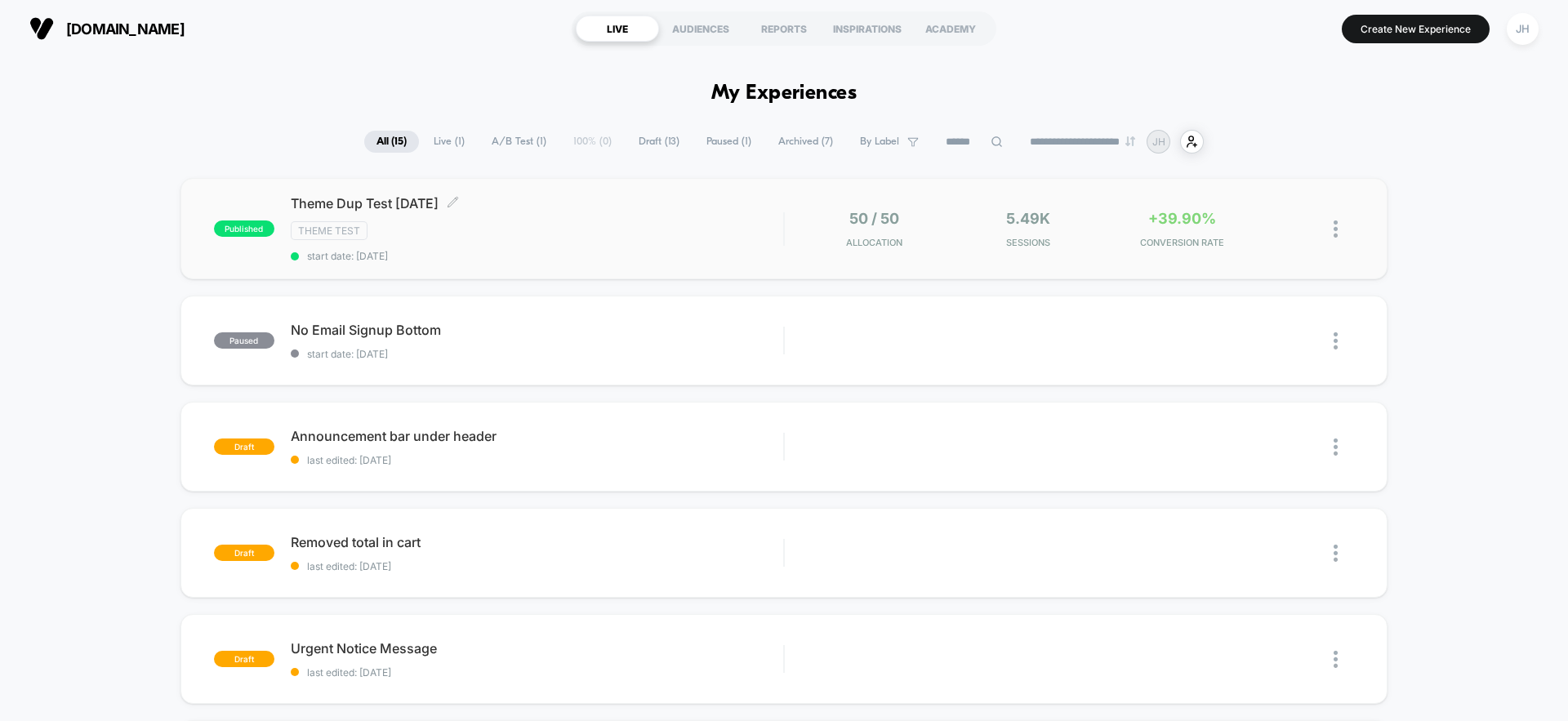
click at [513, 257] on span "start date: [DATE]" at bounding box center [537, 256] width 492 height 13
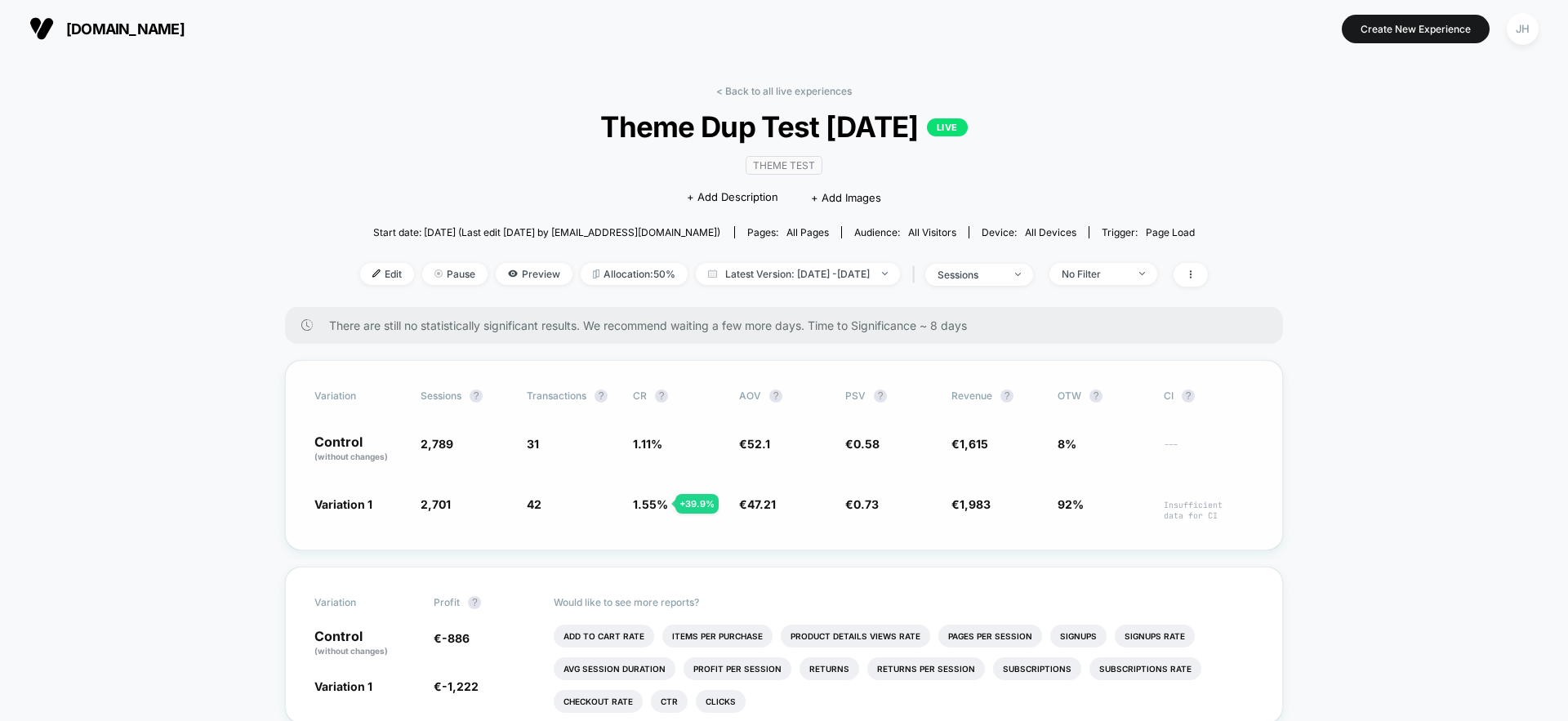
click at [1172, 511] on span "Insufficient data for CI" at bounding box center [1208, 510] width 90 height 21
drag, startPoint x: 704, startPoint y: 327, endPoint x: 902, endPoint y: 330, distance: 198.0
click at [901, 330] on span "There are still no statistically significant results. We recommend waiting a fe…" at bounding box center [789, 326] width 921 height 13
click at [903, 330] on span "There are still no statistically significant results. We recommend waiting a fe…" at bounding box center [789, 326] width 921 height 13
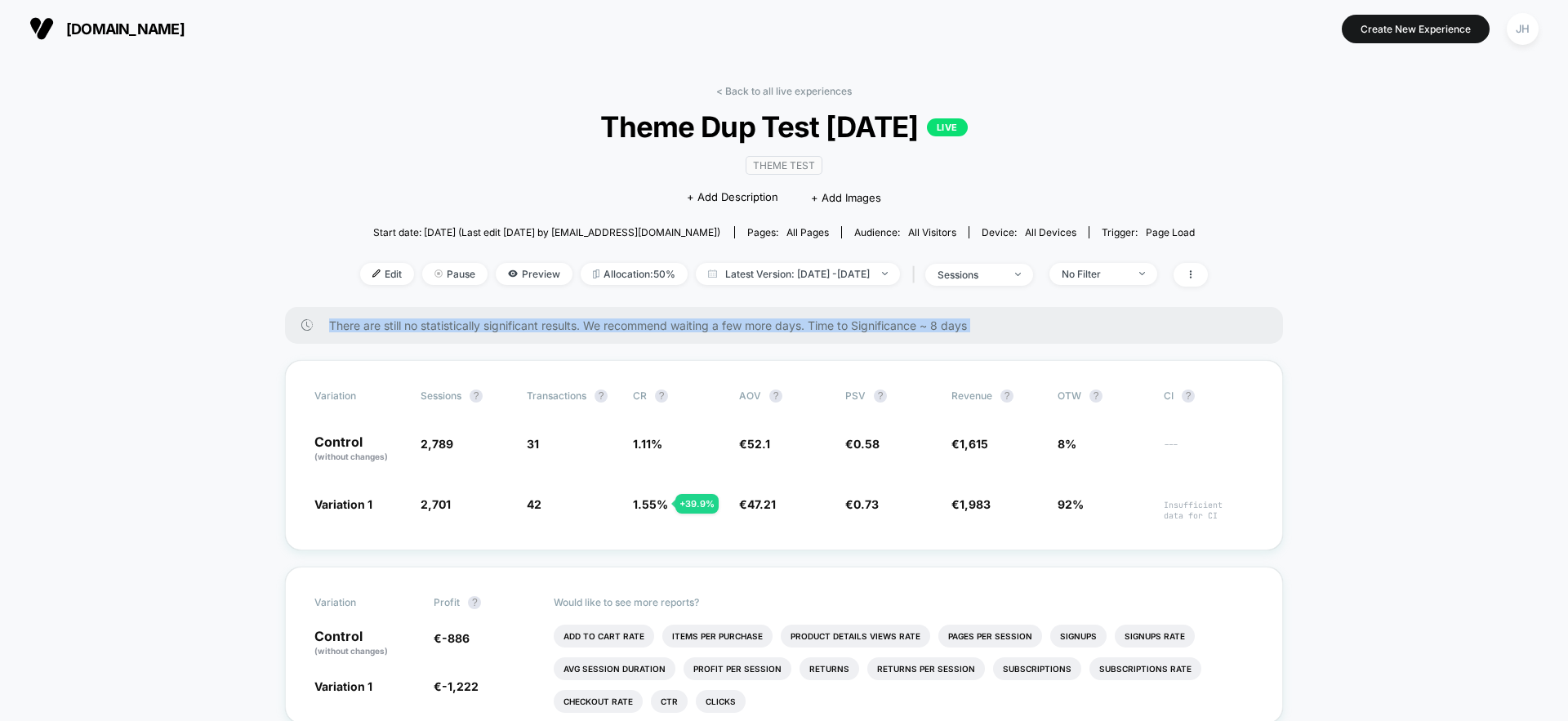
click at [903, 330] on span "There are still no statistically significant results. We recommend waiting a fe…" at bounding box center [789, 326] width 921 height 13
click at [919, 326] on span "There are still no statistically significant results. We recommend waiting a fe…" at bounding box center [789, 326] width 921 height 13
drag, startPoint x: 989, startPoint y: 326, endPoint x: 286, endPoint y: 326, distance: 703.0
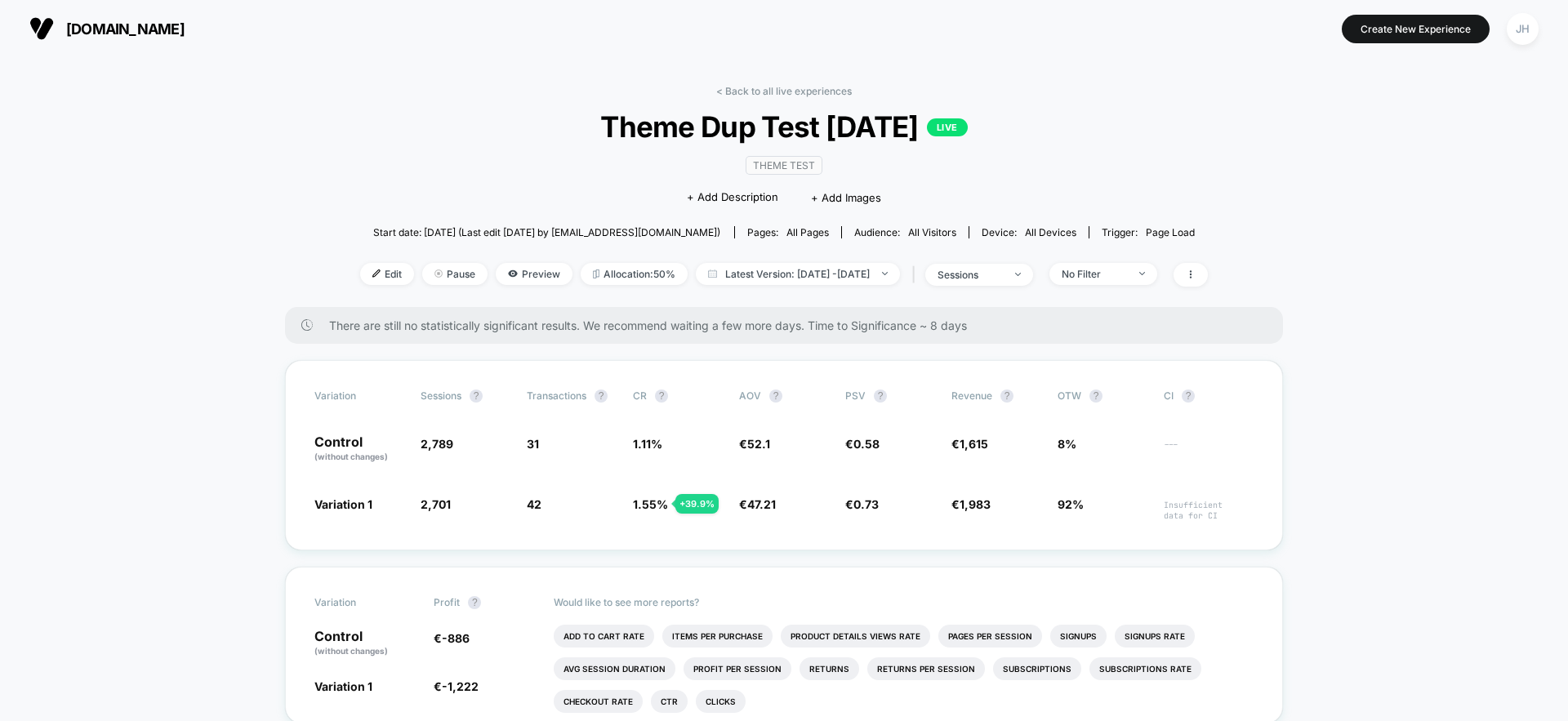
click at [287, 325] on div "There are still no statistically significant results. We recommend waiting a fe…" at bounding box center [784, 326] width 998 height 37
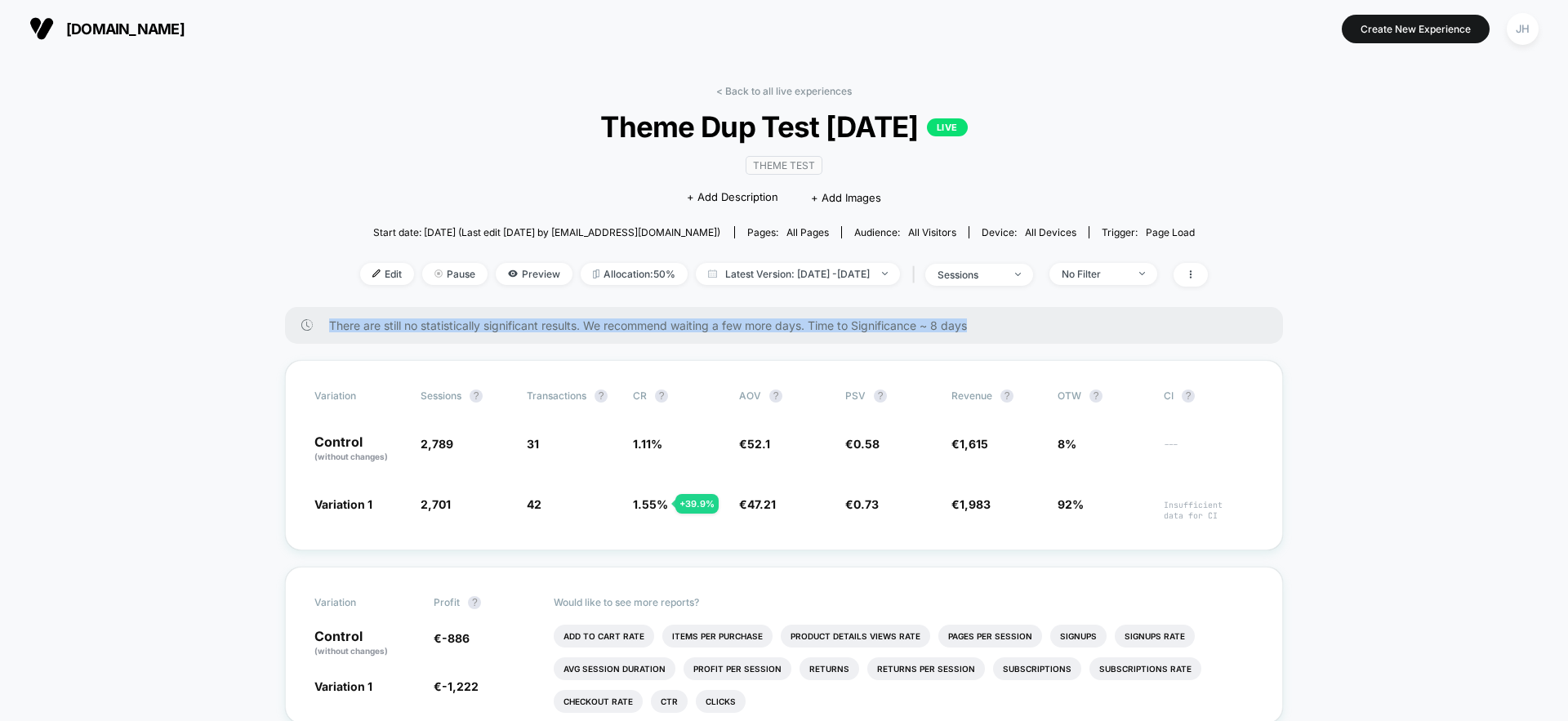
drag, startPoint x: 251, startPoint y: 322, endPoint x: 1012, endPoint y: 326, distance: 761.0
drag, startPoint x: 1012, startPoint y: 326, endPoint x: 1002, endPoint y: 331, distance: 11.2
click at [1014, 326] on span "There are still no statistically significant results. We recommend waiting a fe…" at bounding box center [789, 326] width 921 height 13
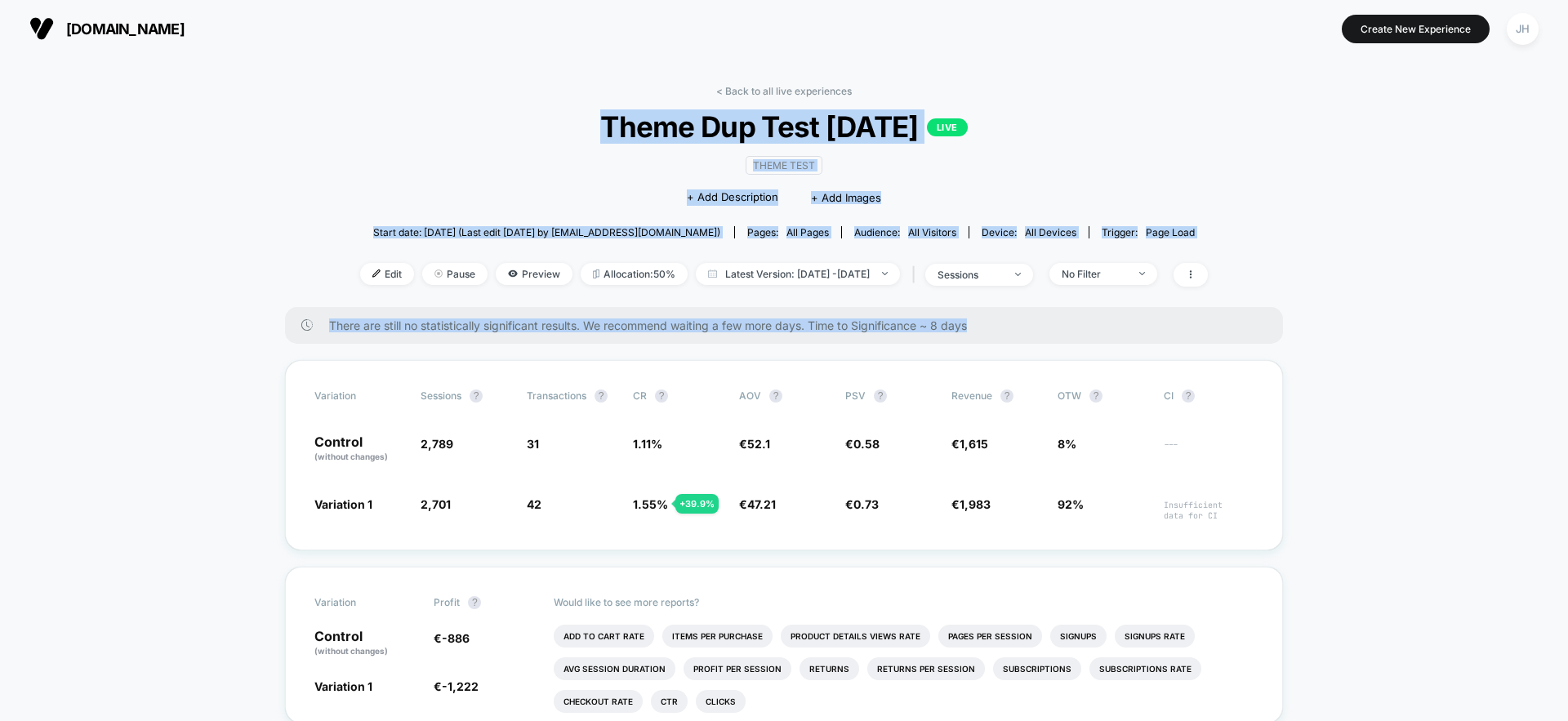
drag, startPoint x: 1002, startPoint y: 331, endPoint x: 532, endPoint y: 105, distance: 521.5
drag, startPoint x: 532, startPoint y: 105, endPoint x: 532, endPoint y: 115, distance: 10.0
click at [533, 105] on div "< Back to all live experiences Theme Dup Test [DATE] LIVE Theme Test Click to e…" at bounding box center [784, 196] width 848 height 222
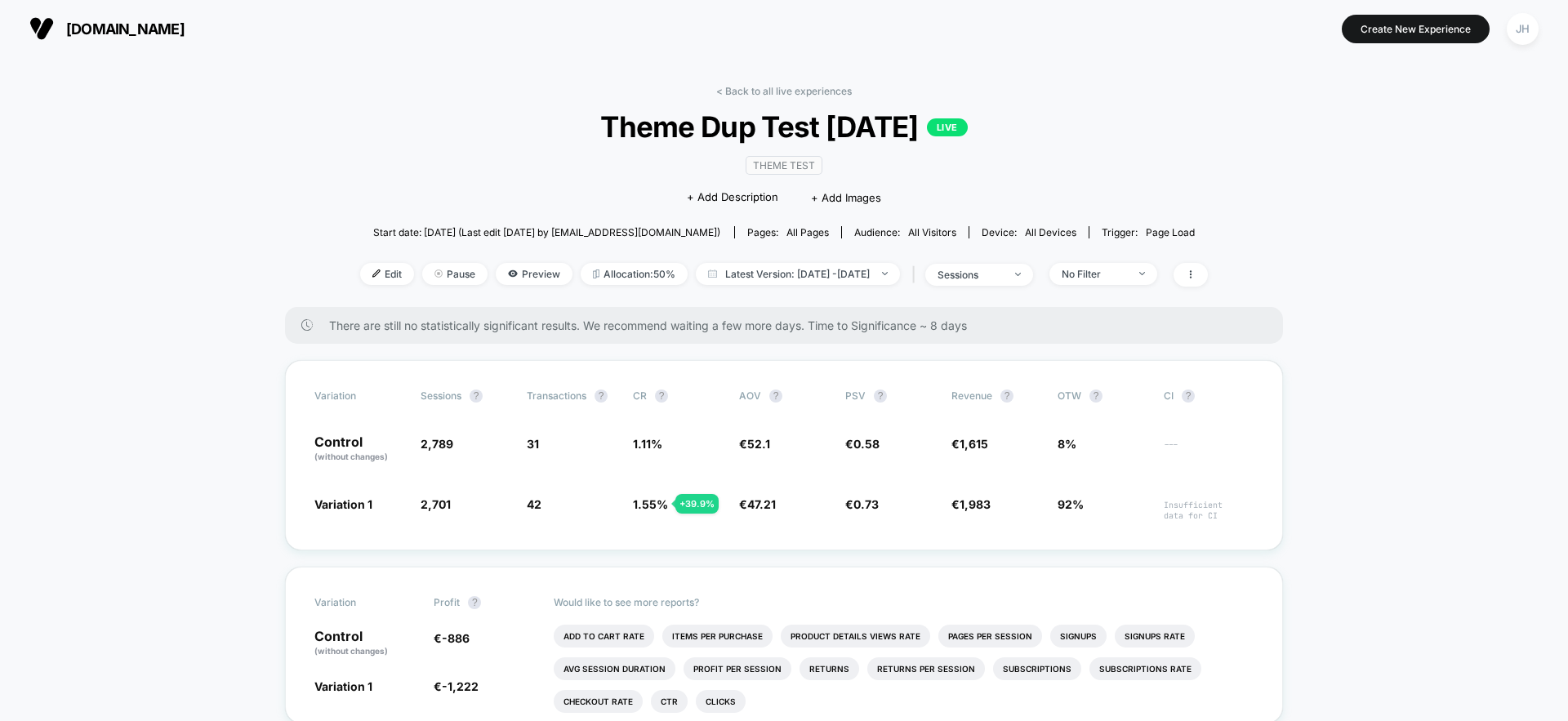
drag, startPoint x: 518, startPoint y: 109, endPoint x: 1077, endPoint y: 320, distance: 597.5
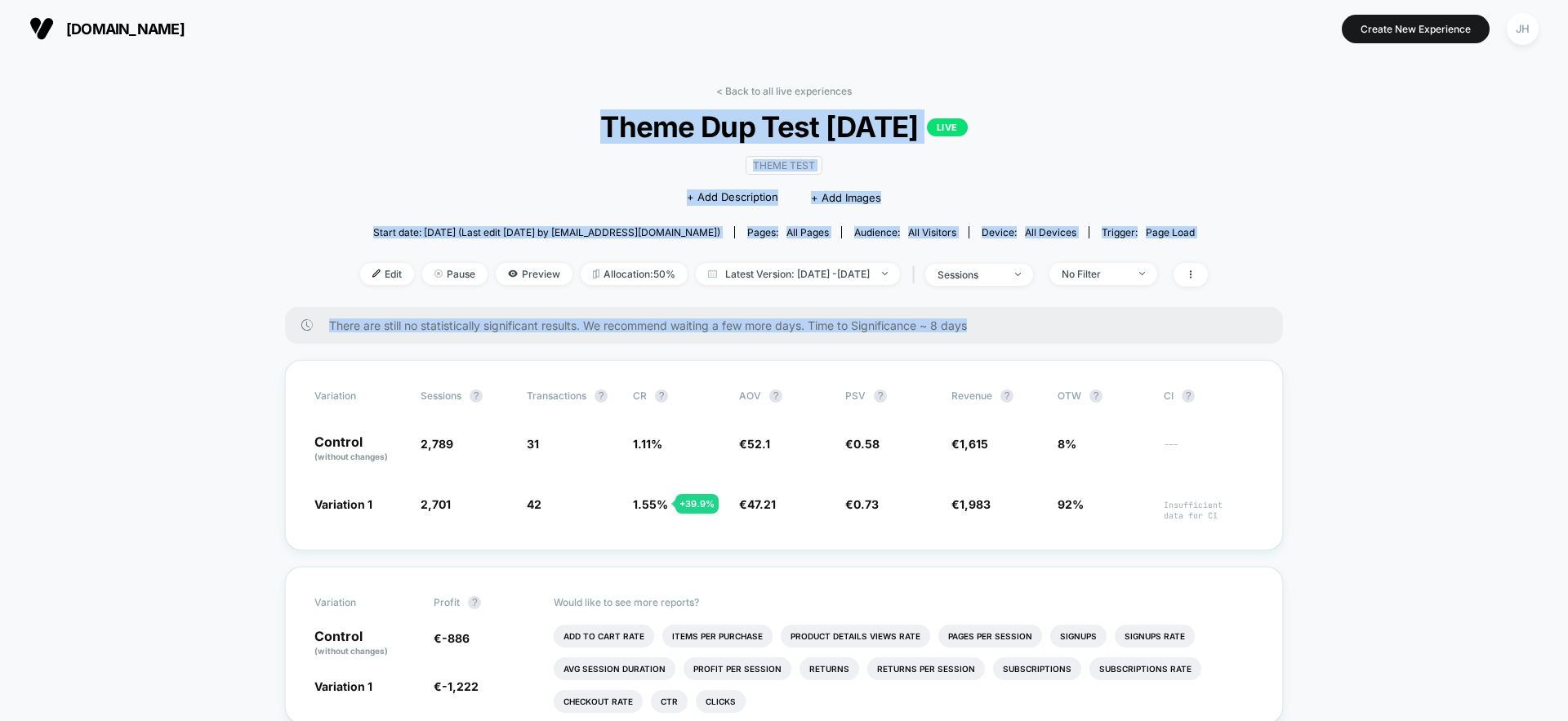
drag, startPoint x: 1064, startPoint y: 323, endPoint x: 562, endPoint y: 103, distance: 548.1
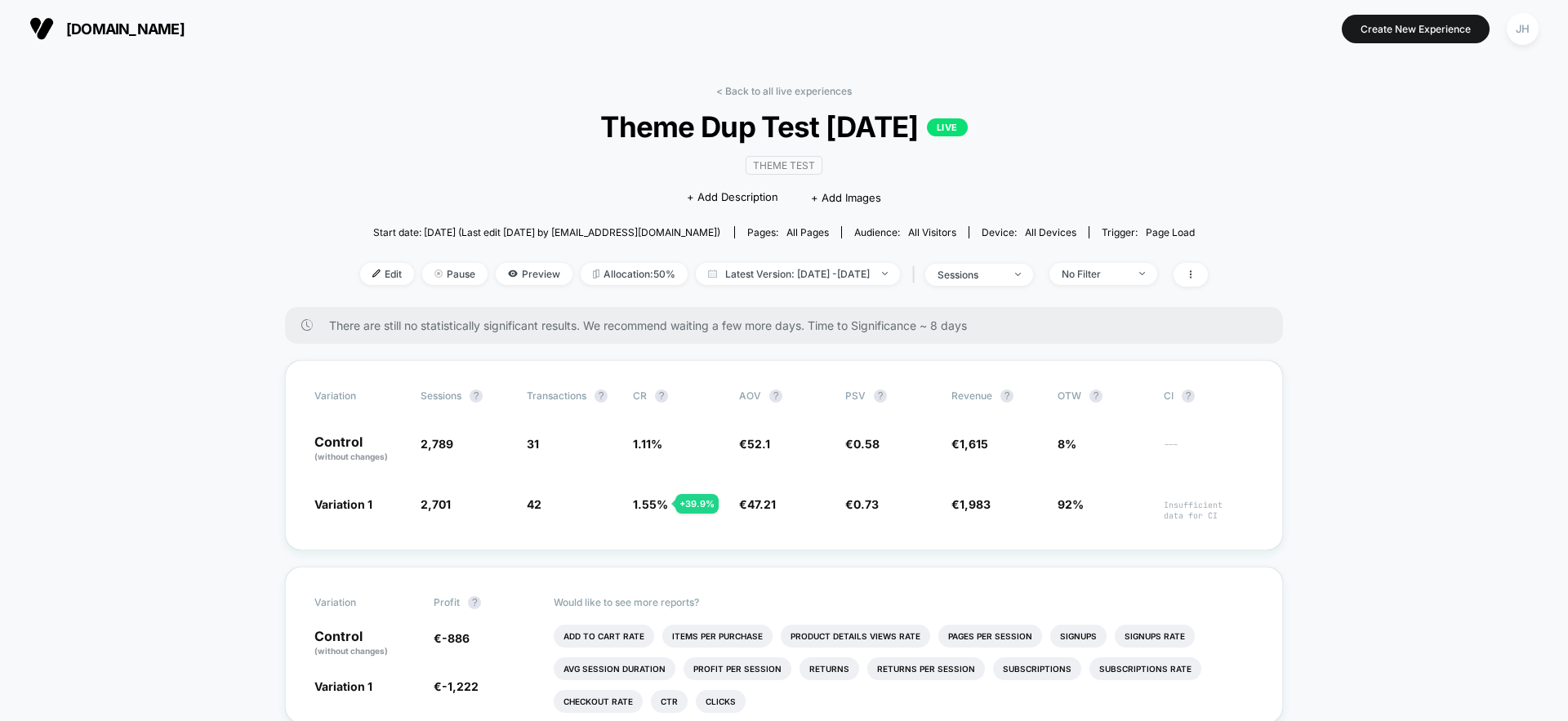
click at [563, 105] on div "< Back to all live experiences Theme Dup Test [DATE] LIVE Theme Test Click to e…" at bounding box center [784, 196] width 848 height 222
drag, startPoint x: 552, startPoint y: 115, endPoint x: 1044, endPoint y: 122, distance: 492.0
click at [1044, 122] on span "Theme Dup Test [DATE] LIVE" at bounding box center [784, 126] width 763 height 35
drag, startPoint x: 1015, startPoint y: 123, endPoint x: 1028, endPoint y: 126, distance: 13.3
click at [1017, 124] on span "Theme Dup Test [DATE] LIVE" at bounding box center [784, 126] width 763 height 35
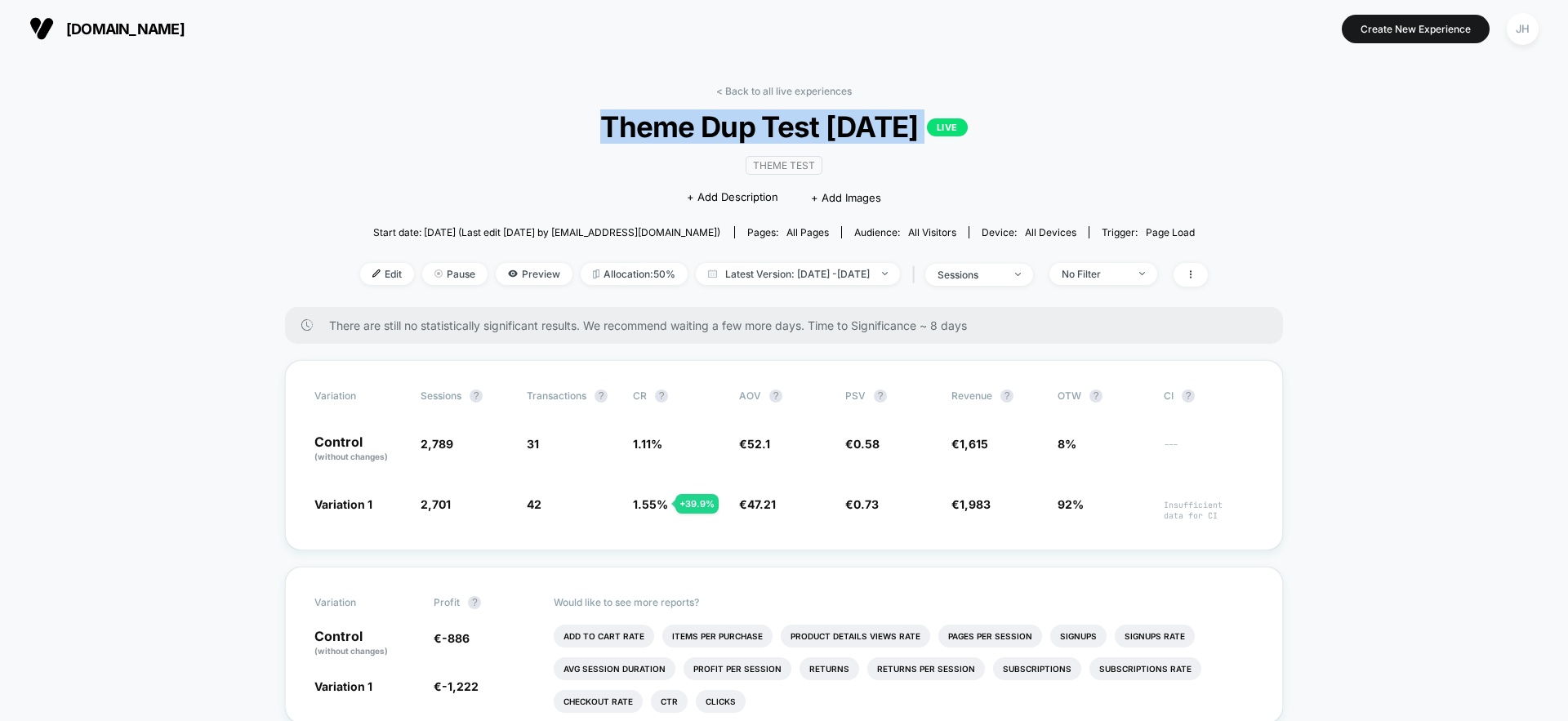
drag, startPoint x: 1015, startPoint y: 126, endPoint x: 528, endPoint y: 119, distance: 487.1
click at [528, 119] on span "Theme Dup Test [DATE] LIVE" at bounding box center [784, 126] width 763 height 35
drag, startPoint x: 528, startPoint y: 119, endPoint x: 538, endPoint y: 119, distance: 10.0
click at [538, 119] on span "Theme Dup Test [DATE] LIVE" at bounding box center [784, 126] width 763 height 35
click at [727, 94] on link "< Back to all live experiences" at bounding box center [784, 91] width 136 height 13
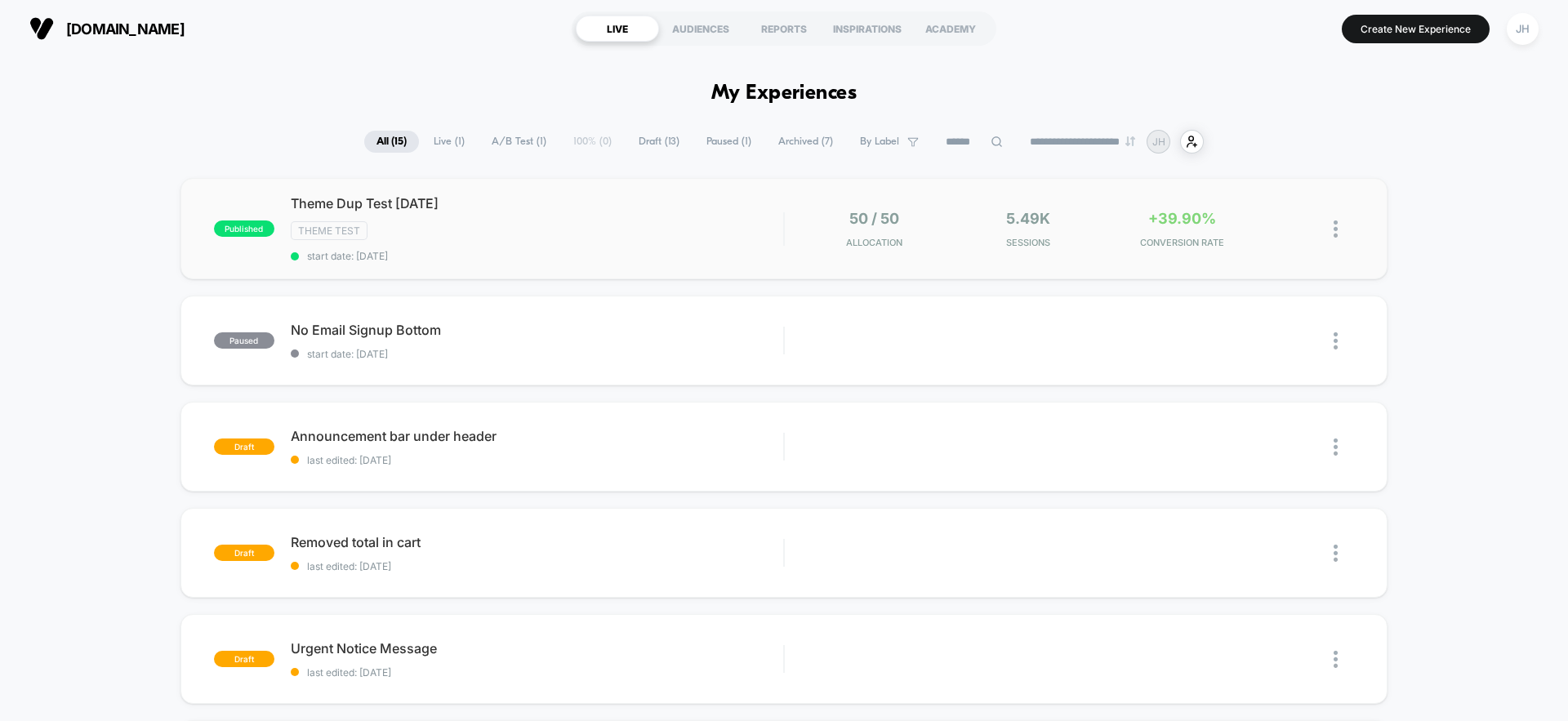
click at [563, 266] on div "published Theme Dup Test [DATE] Theme Test start date: [DATE] 50 / 50 Allocatio…" at bounding box center [784, 229] width 1207 height 101
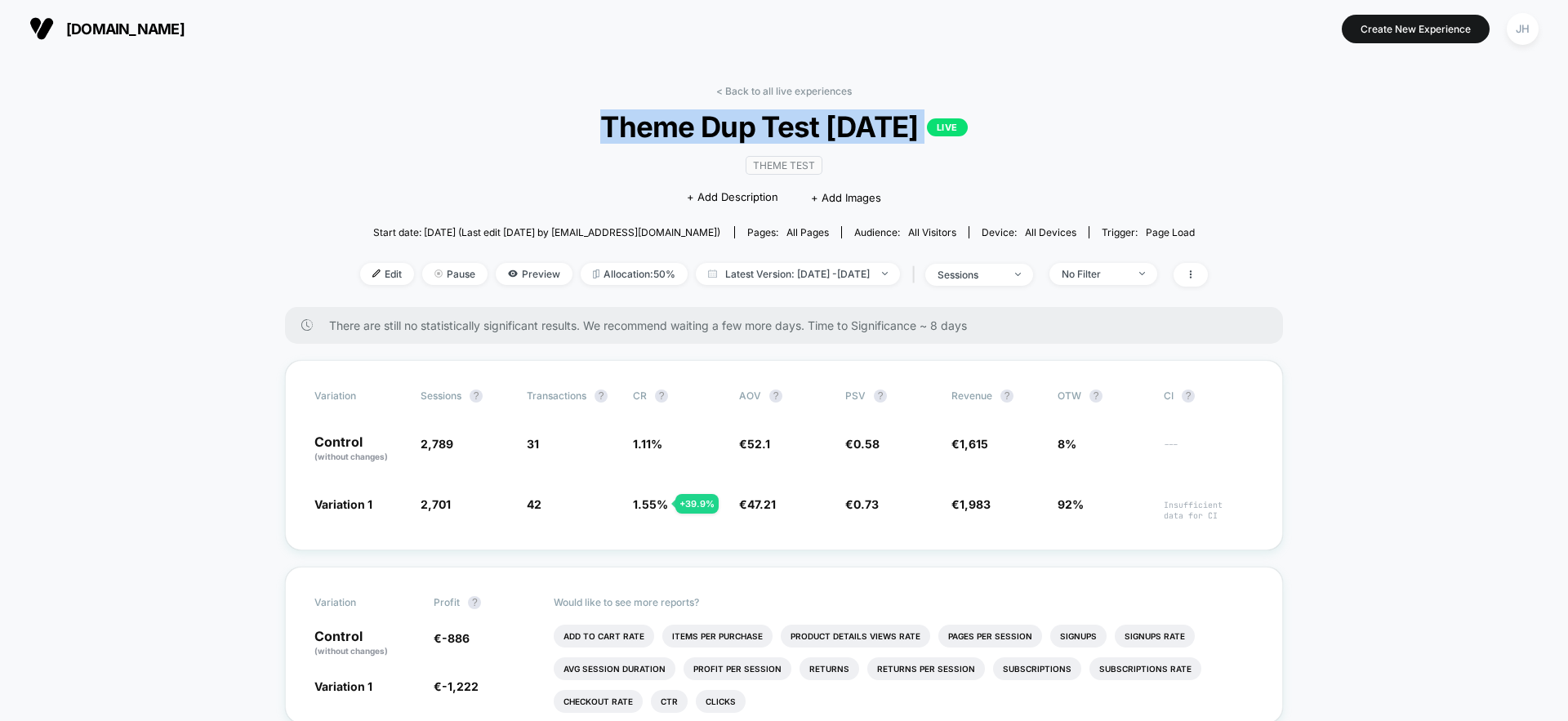
drag, startPoint x: 591, startPoint y: 128, endPoint x: 1028, endPoint y: 127, distance: 437.0
click at [1028, 127] on span "Theme Dup Test [DATE] LIVE" at bounding box center [784, 126] width 763 height 35
drag, startPoint x: 1028, startPoint y: 127, endPoint x: 1012, endPoint y: 129, distance: 16.1
click at [1029, 128] on span "Theme Dup Test [DATE] LIVE" at bounding box center [784, 126] width 763 height 35
drag, startPoint x: 1012, startPoint y: 129, endPoint x: 620, endPoint y: 127, distance: 392.0
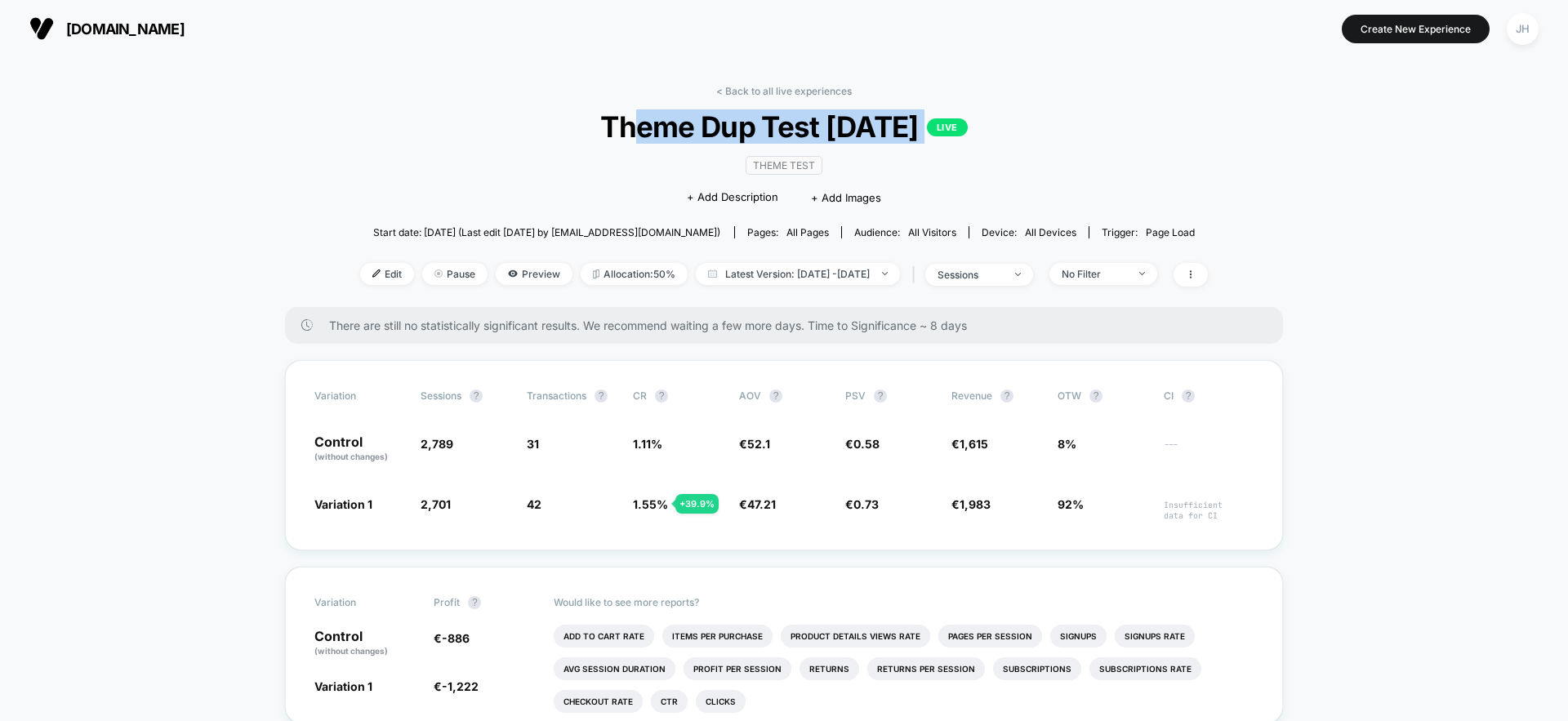
click at [620, 127] on span "Theme Dup Test [DATE] LIVE" at bounding box center [784, 126] width 763 height 35
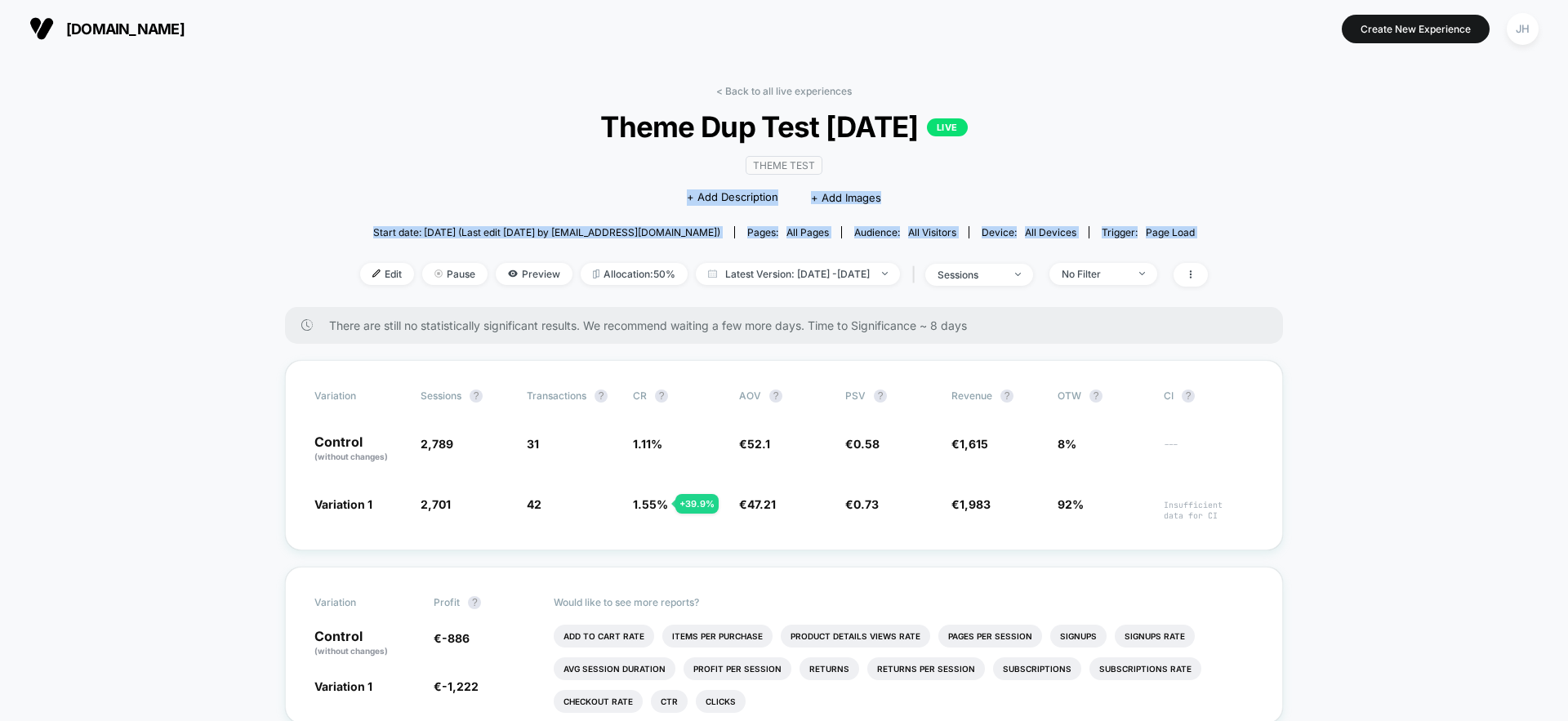
drag, startPoint x: 647, startPoint y: 200, endPoint x: 1327, endPoint y: 266, distance: 683.2
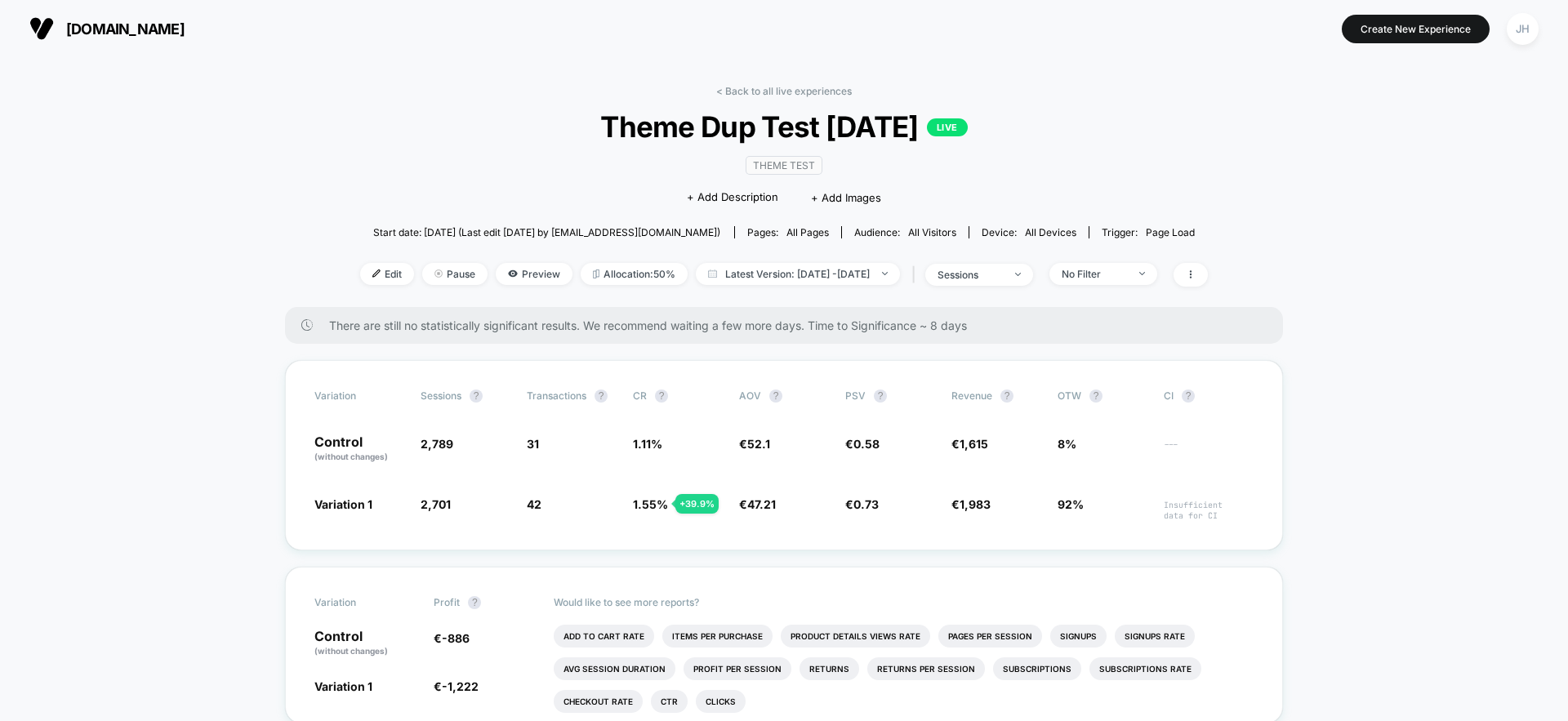
drag, startPoint x: 1326, startPoint y: 267, endPoint x: 1177, endPoint y: 54, distance: 259.9
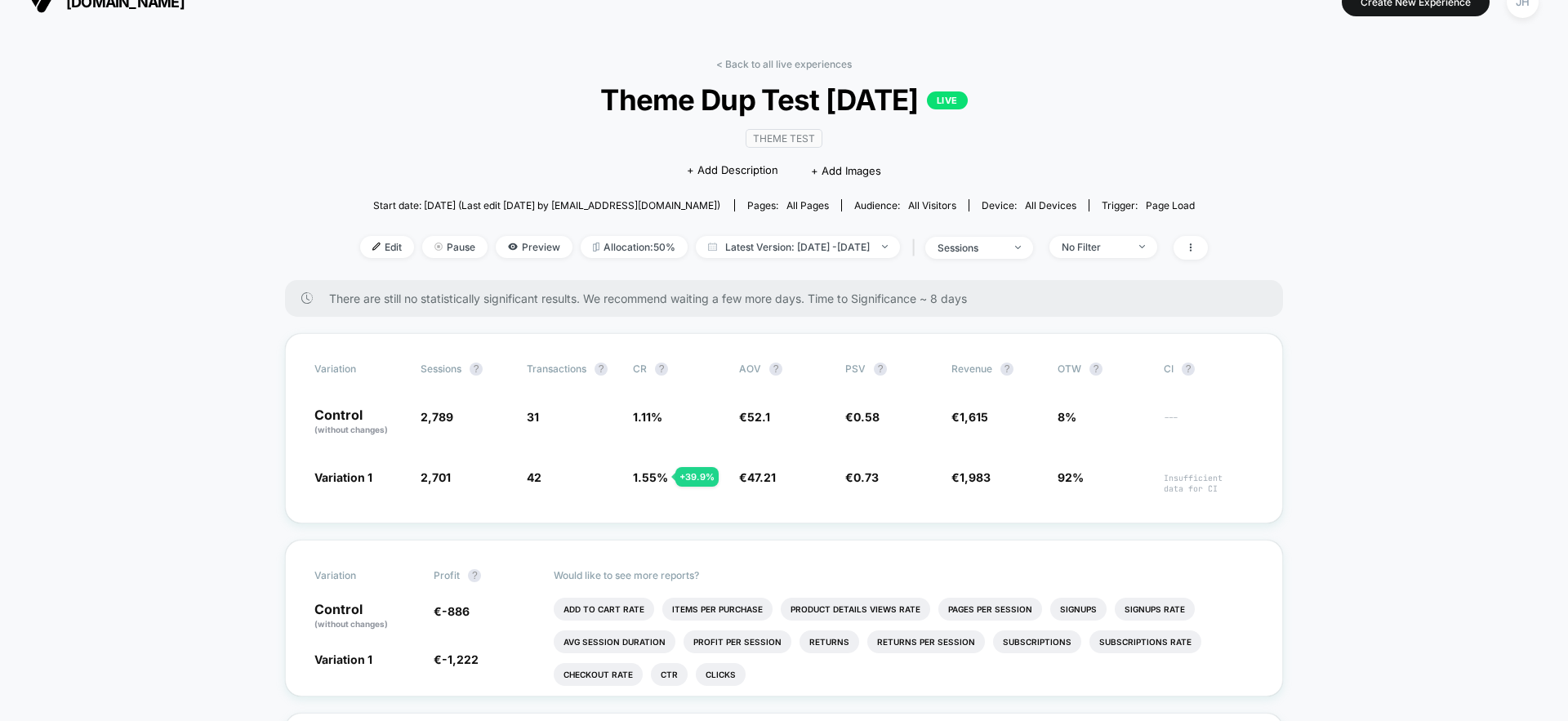
scroll to position [30, 0]
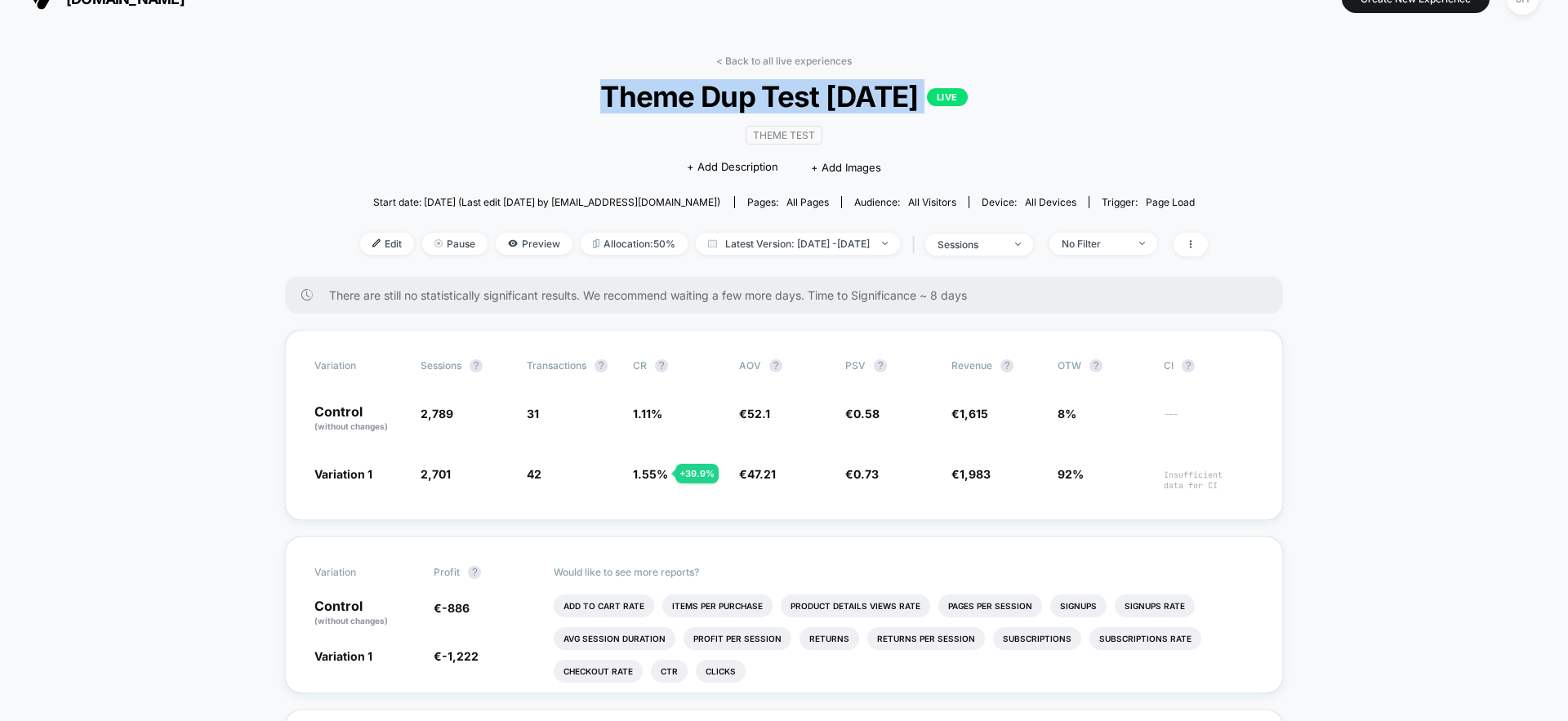
drag, startPoint x: 614, startPoint y: 102, endPoint x: 1016, endPoint y: 105, distance: 402.0
click at [1015, 105] on span "Theme Dup Test [DATE] LIVE" at bounding box center [784, 96] width 763 height 35
drag, startPoint x: 1016, startPoint y: 105, endPoint x: 1025, endPoint y: 97, distance: 12.0
click at [1016, 105] on span "Theme Dup Test [DATE] LIVE" at bounding box center [784, 96] width 763 height 35
drag, startPoint x: 1030, startPoint y: 94, endPoint x: 535, endPoint y: 84, distance: 495.1
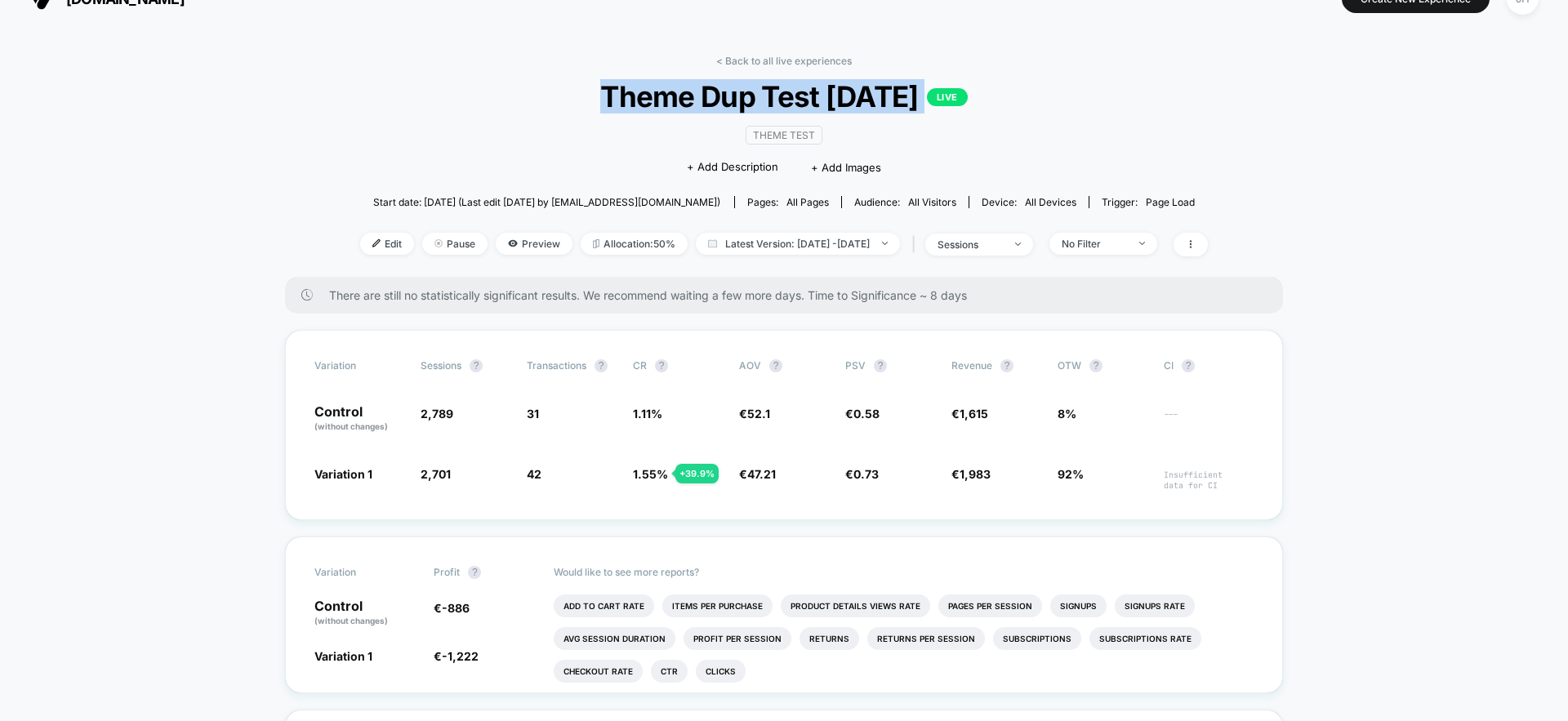
click at [535, 84] on span "Theme Dup Test [DATE] LIVE" at bounding box center [784, 96] width 763 height 35
drag, startPoint x: 535, startPoint y: 84, endPoint x: 549, endPoint y: 83, distance: 14.0
click at [549, 83] on span "Theme Dup Test [DATE] LIVE" at bounding box center [784, 96] width 763 height 35
drag, startPoint x: 738, startPoint y: 57, endPoint x: 763, endPoint y: 12, distance: 51.5
click at [738, 57] on link "< Back to all live experiences" at bounding box center [784, 61] width 136 height 13
